Goal: Task Accomplishment & Management: Manage account settings

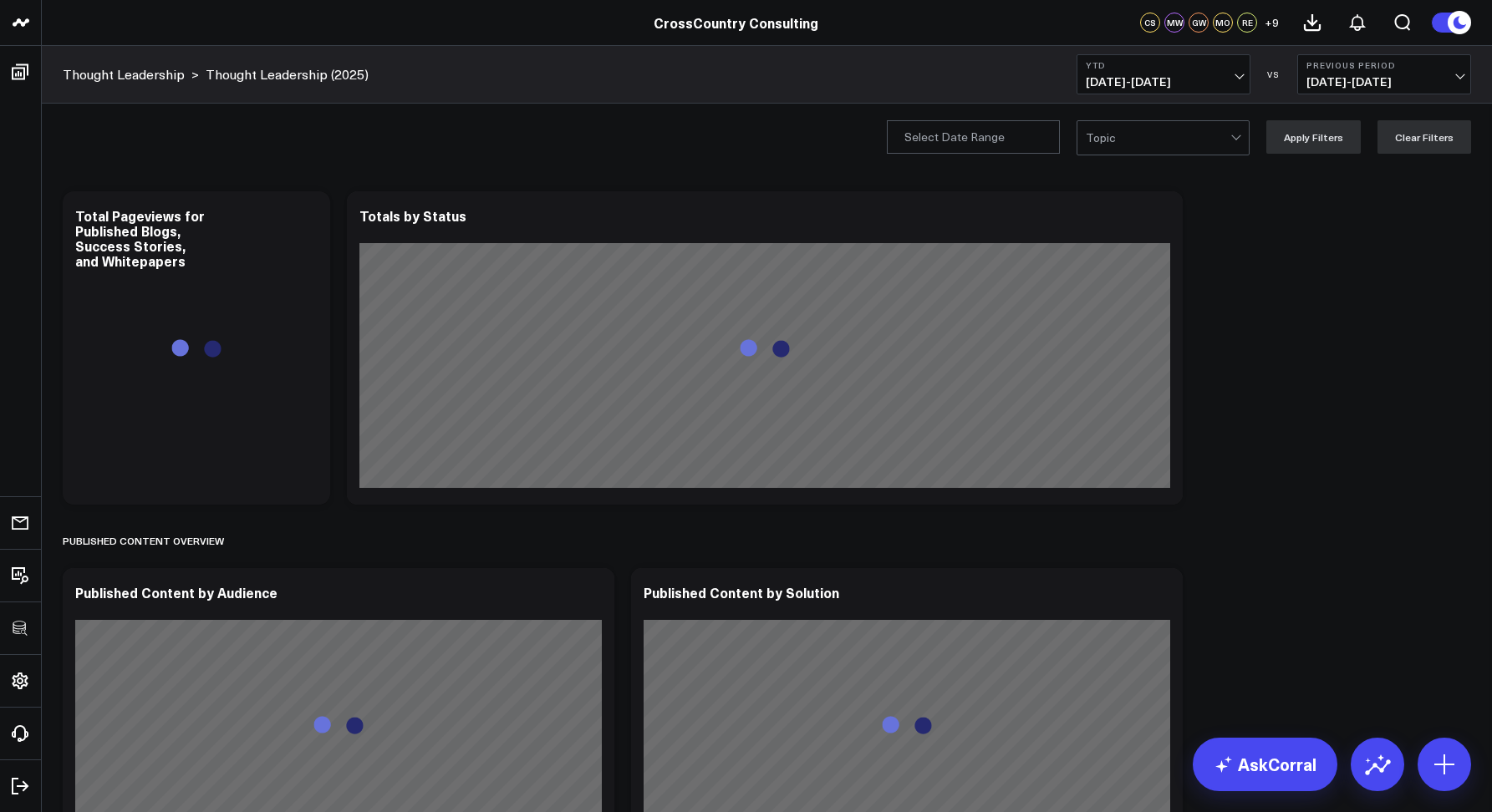
scroll to position [2, 0]
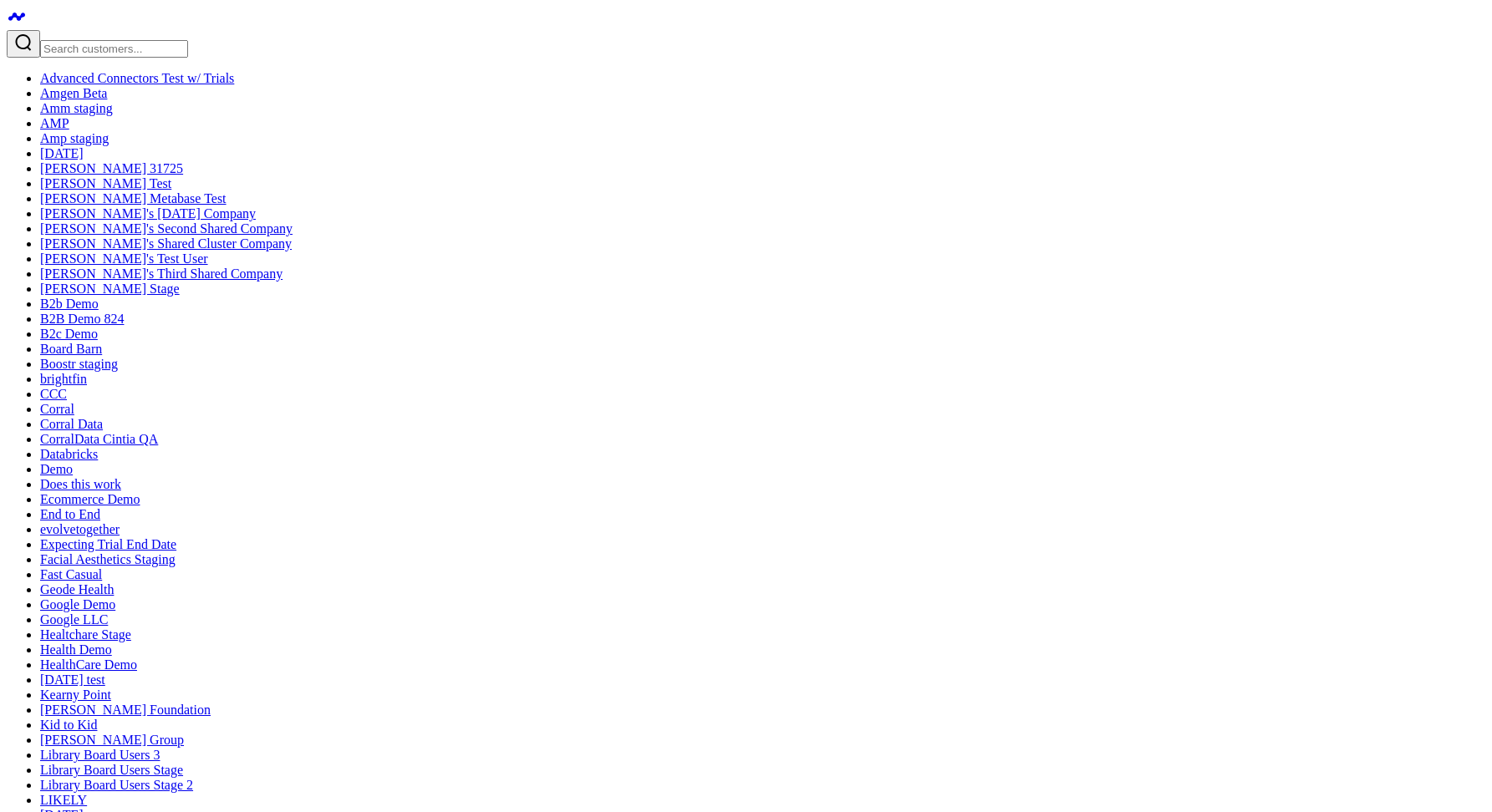
drag, startPoint x: 371, startPoint y: 73, endPoint x: 361, endPoint y: 78, distance: 11.2
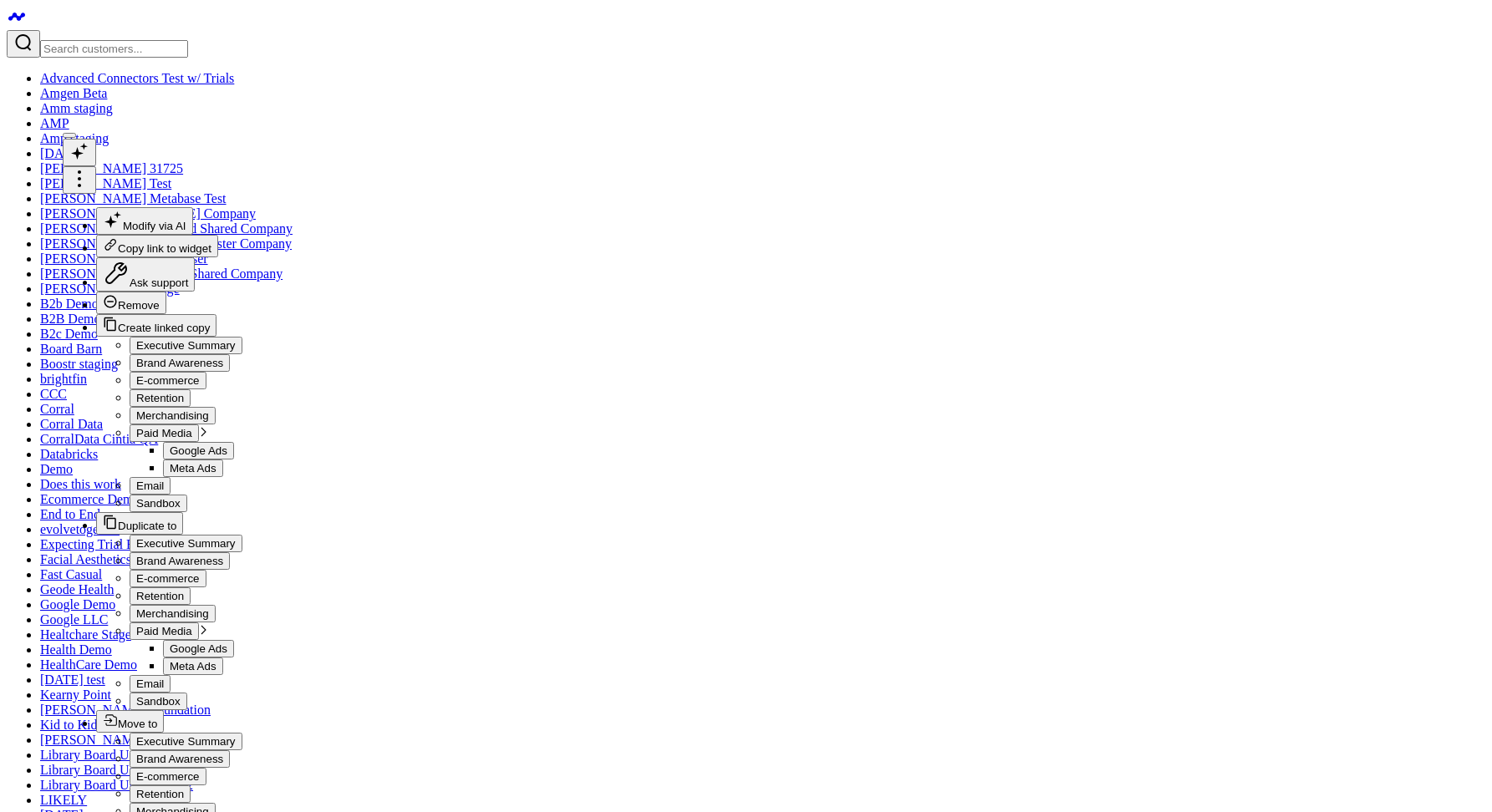
checkbox input "false"
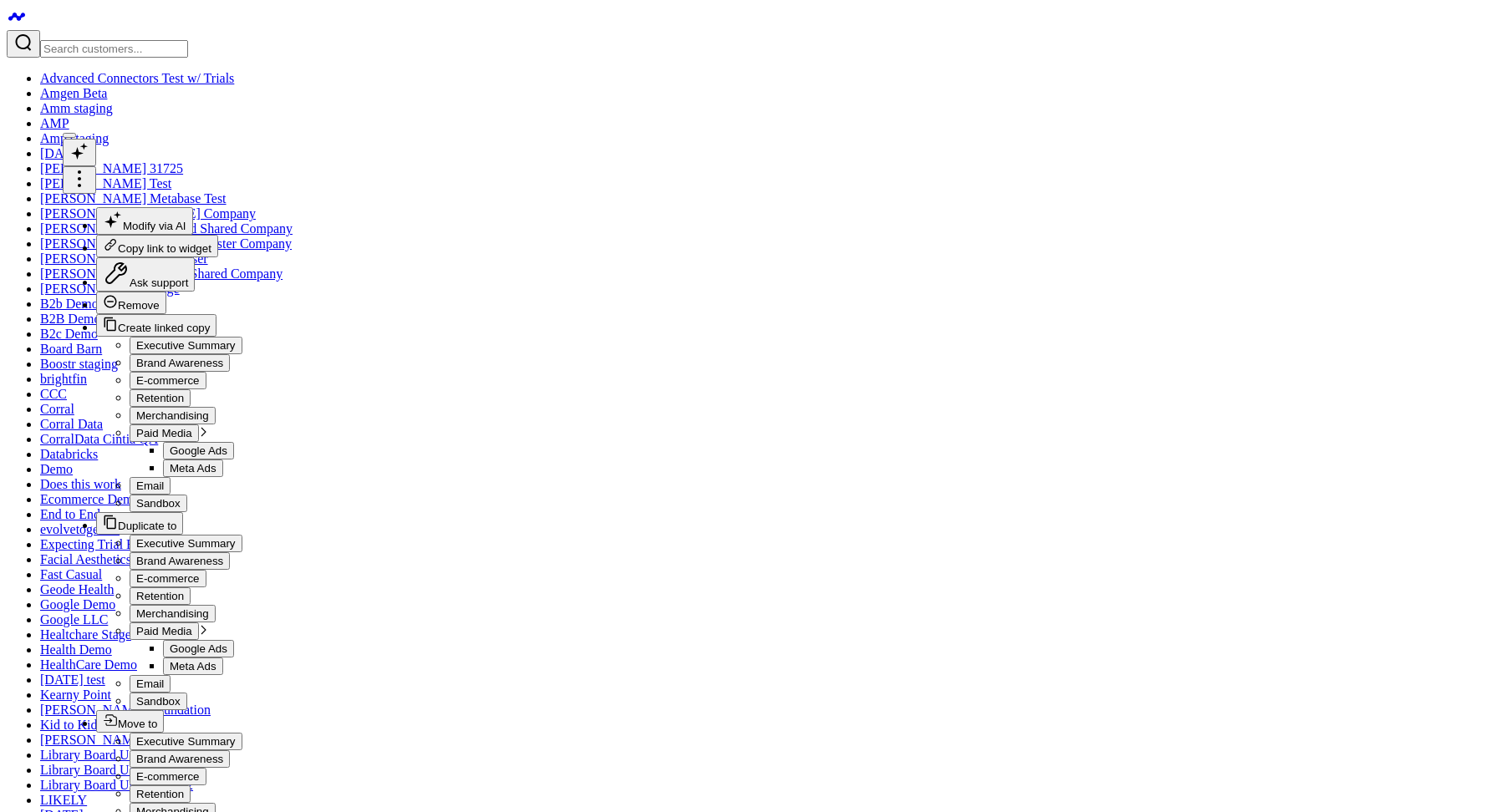
checkbox input "true"
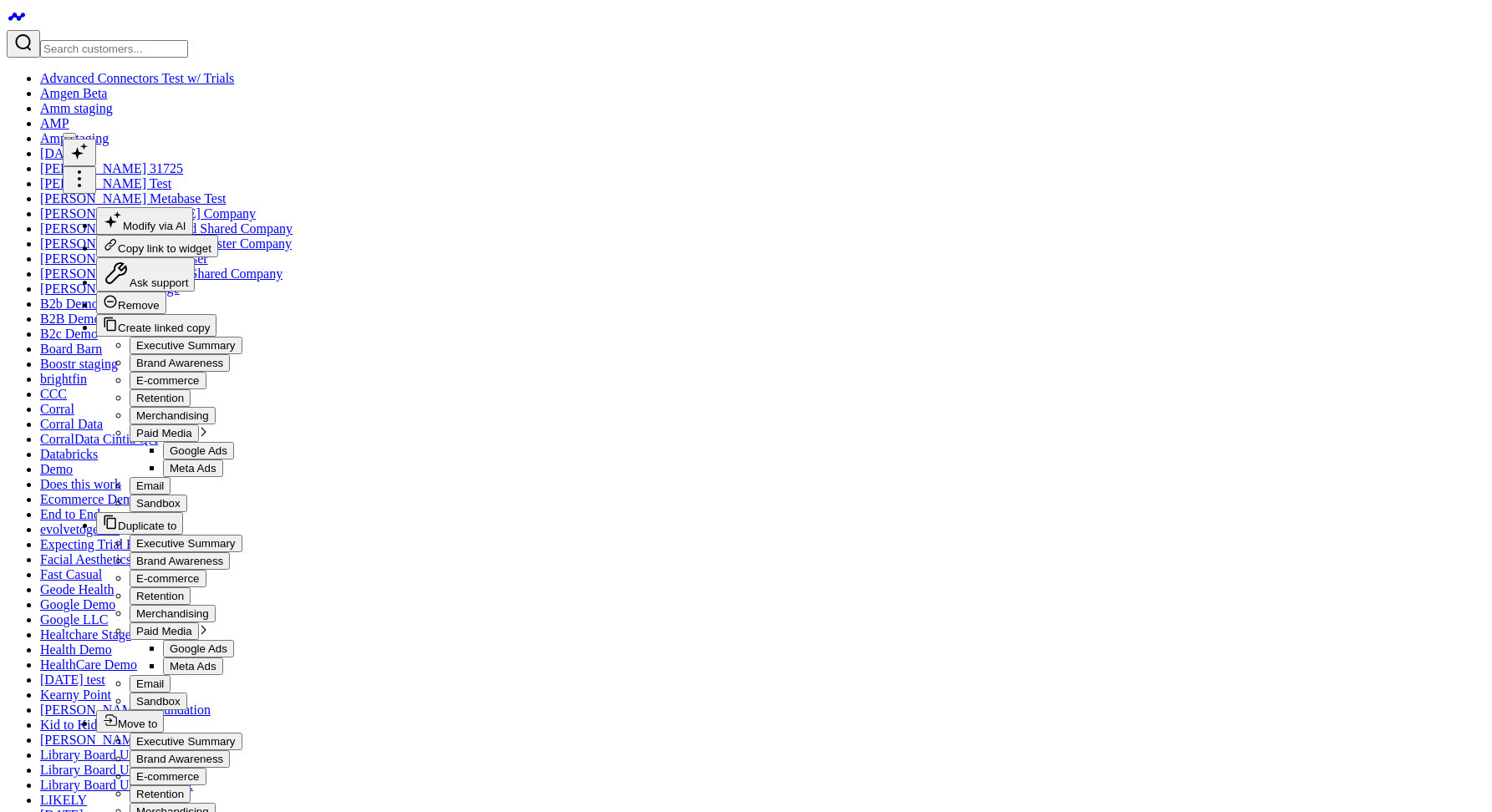
checkbox input "false"
copy label "Show numerical values in chart"
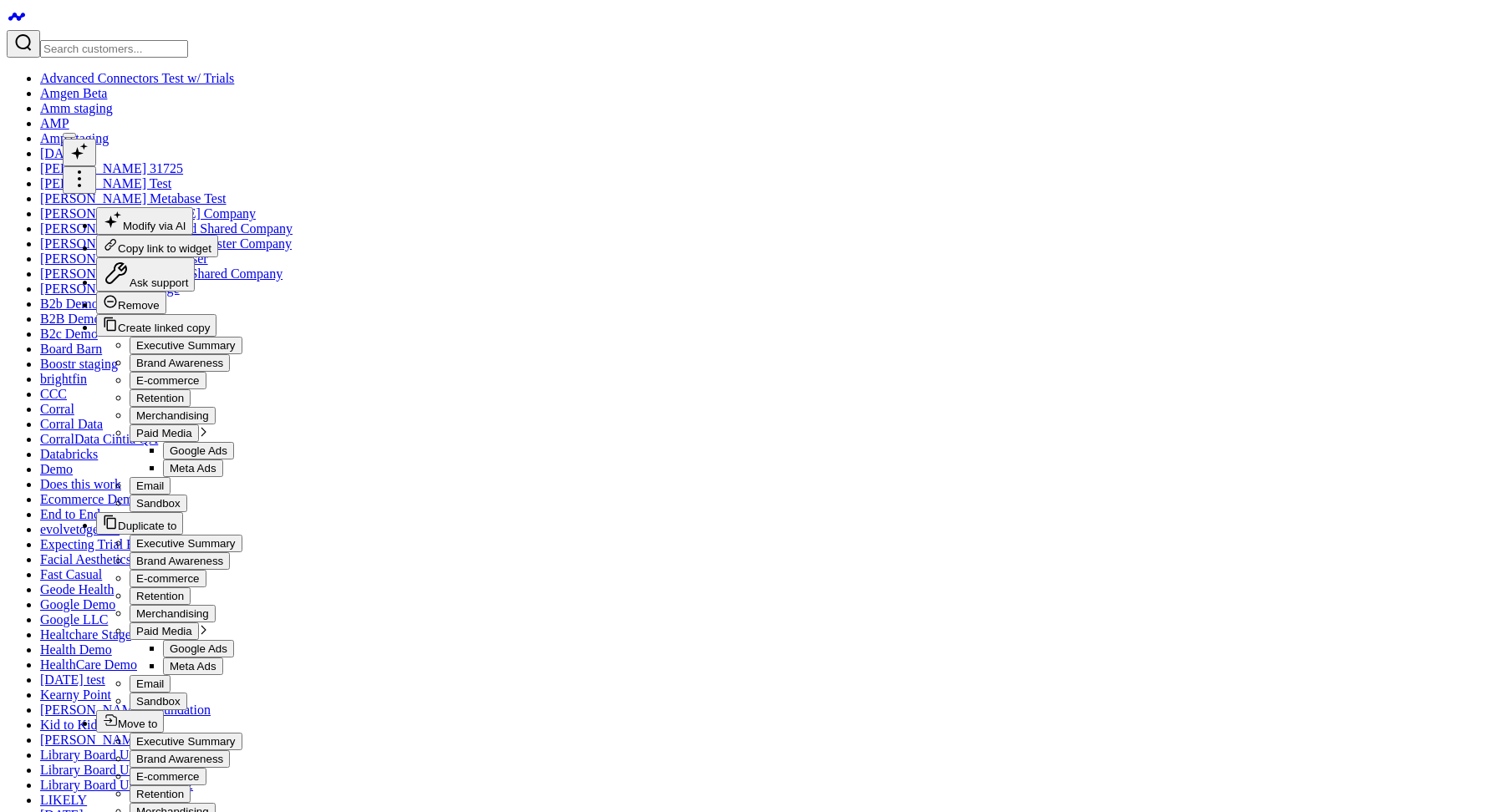
checkbox input "false"
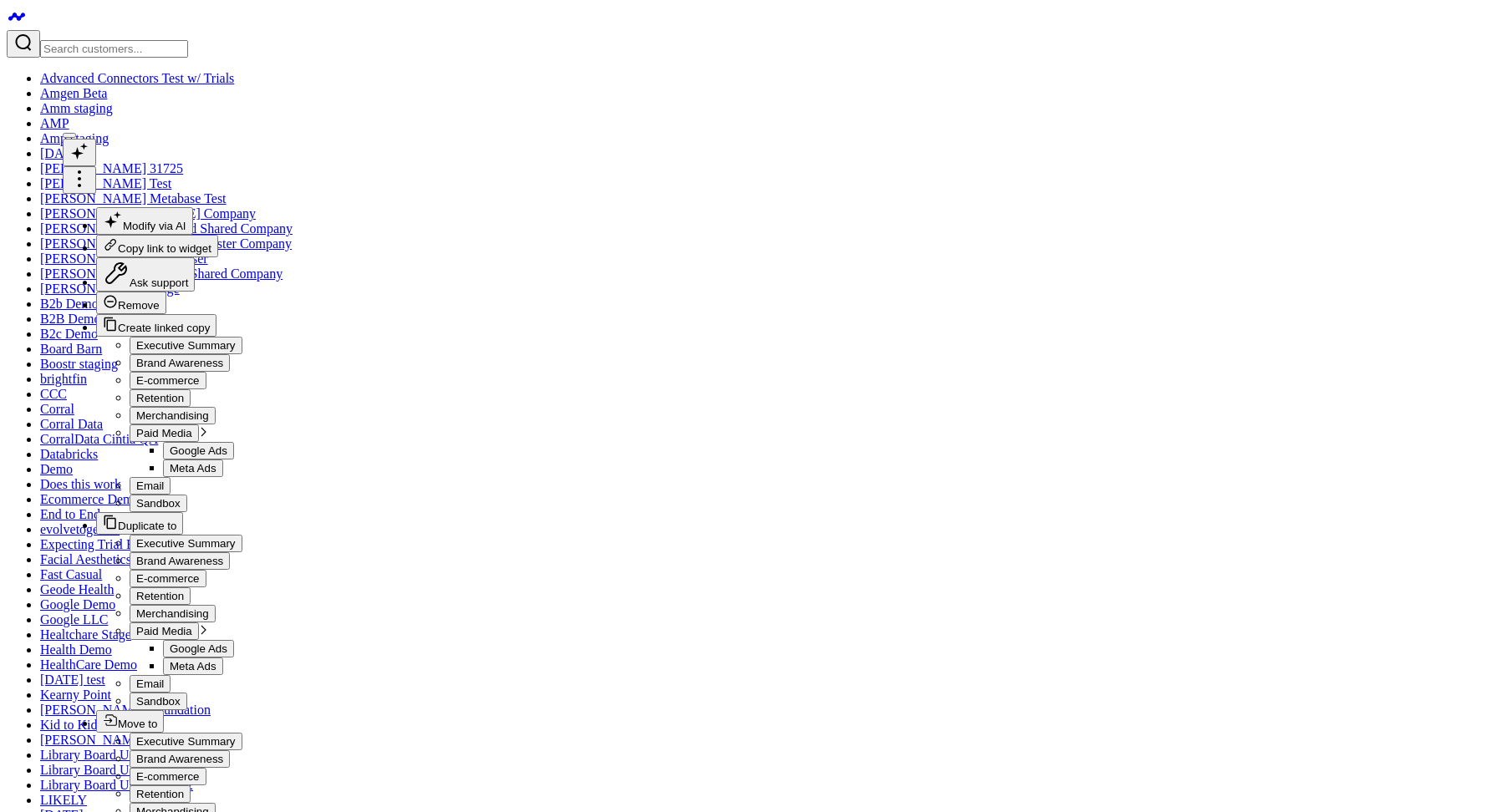
checkbox input "true"
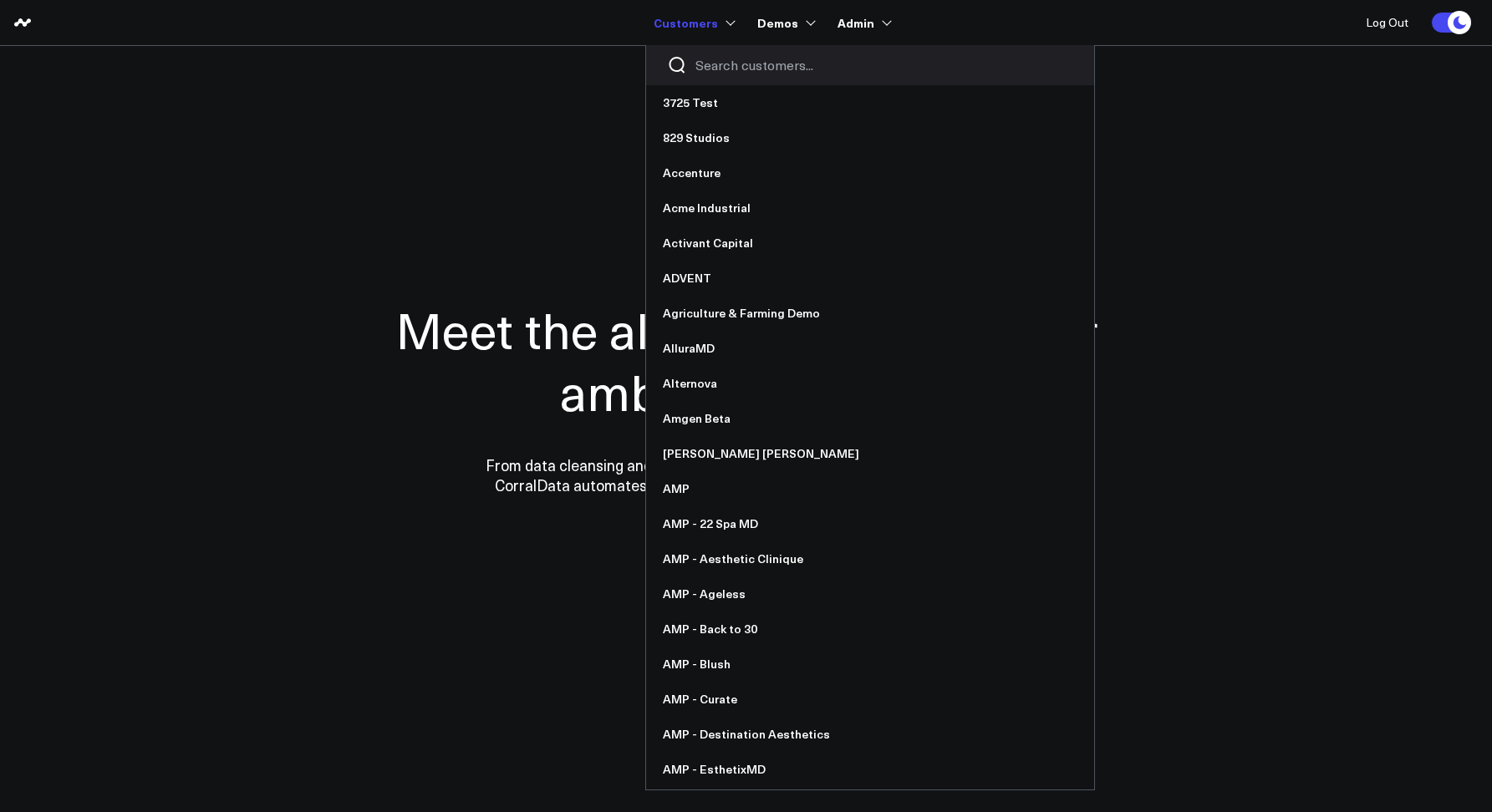
click at [728, 65] on input "Search customers input" at bounding box center [884, 65] width 378 height 18
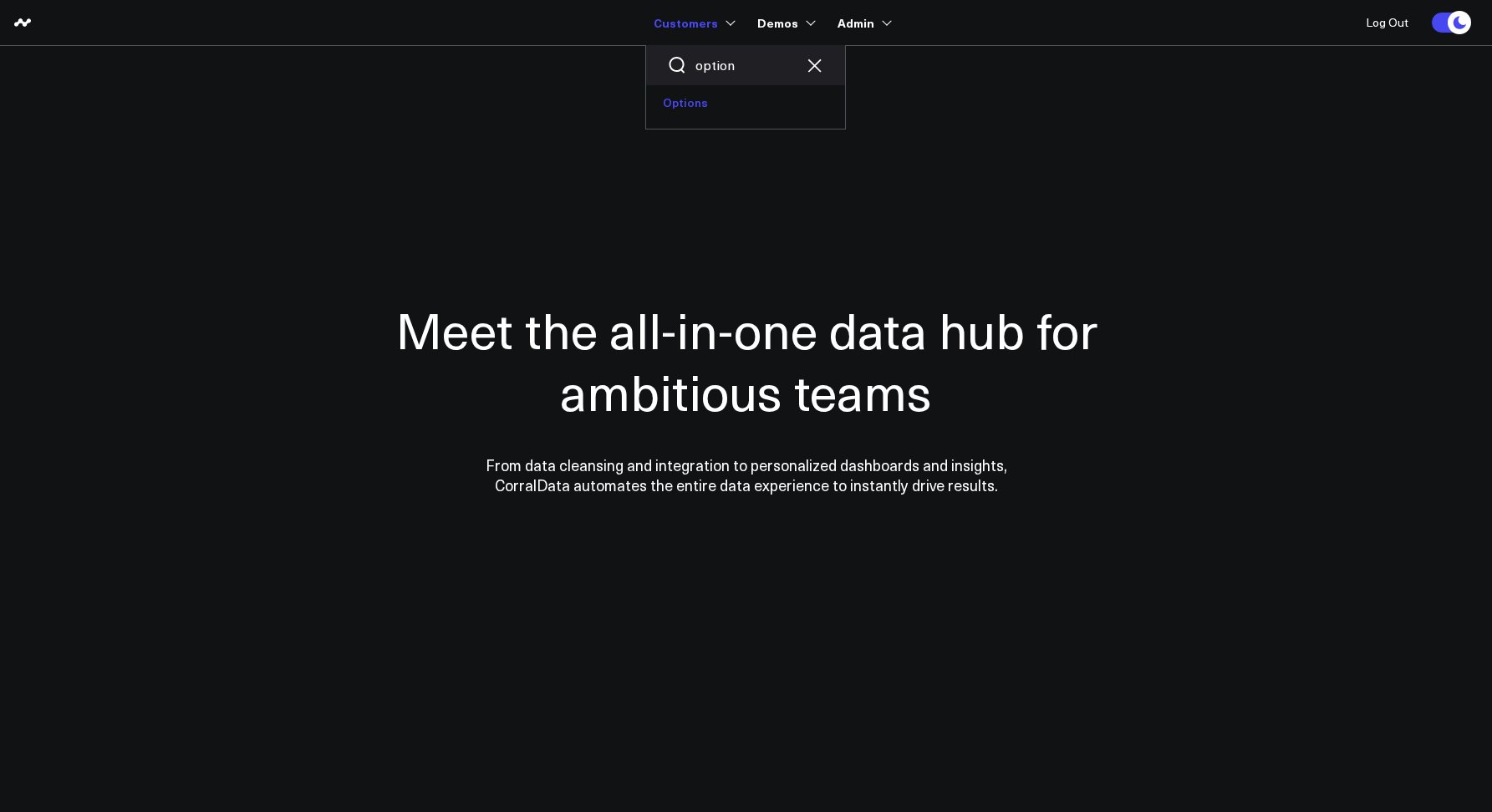
type input "option"
click at [708, 99] on link "Options" at bounding box center [746, 103] width 199 height 35
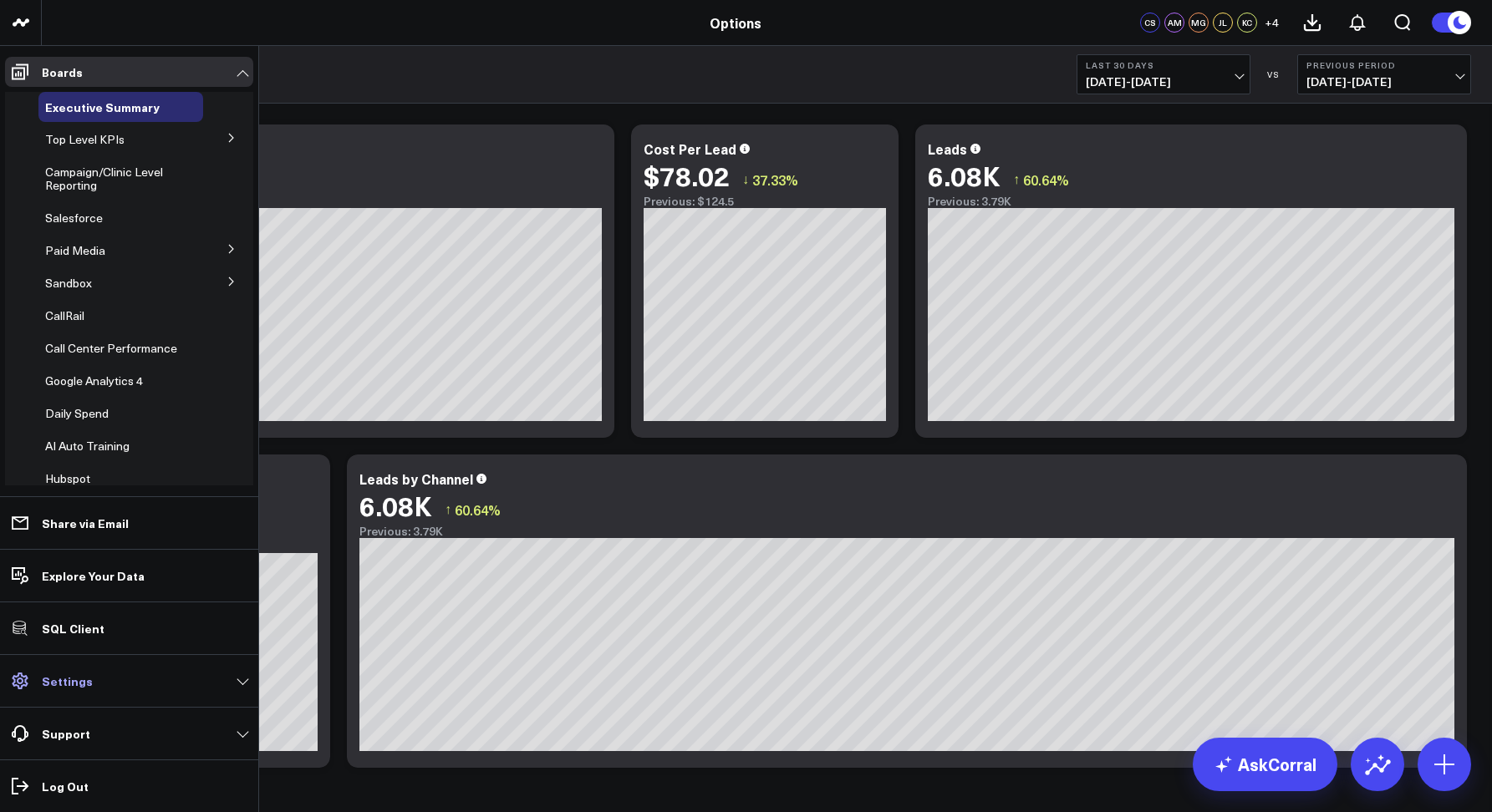
click at [72, 687] on p "Settings" at bounding box center [67, 681] width 51 height 13
